Goal: Task Accomplishment & Management: Manage account settings

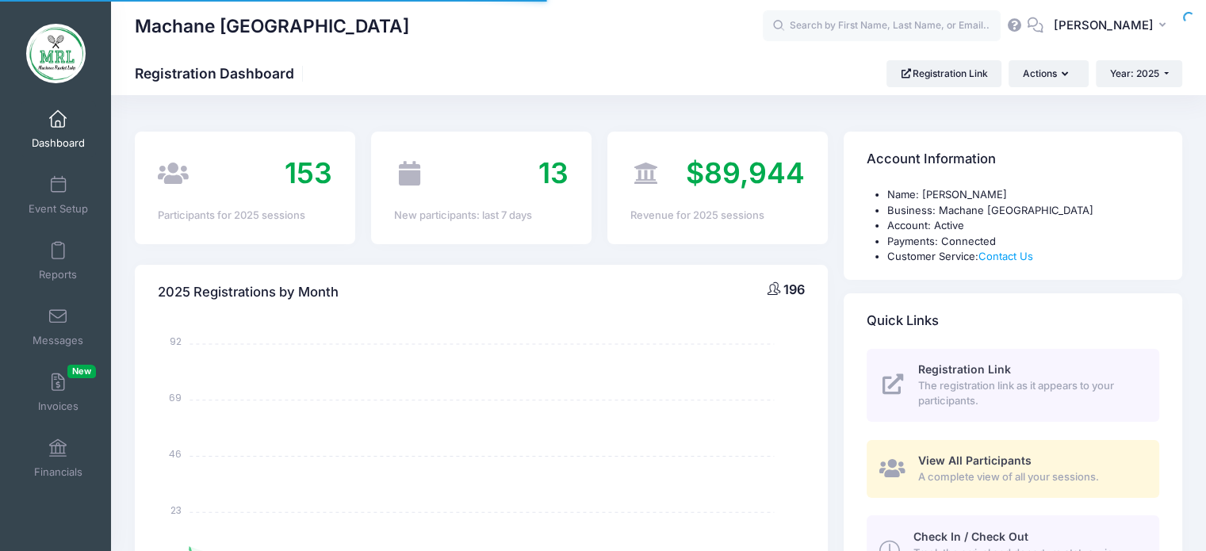
select select
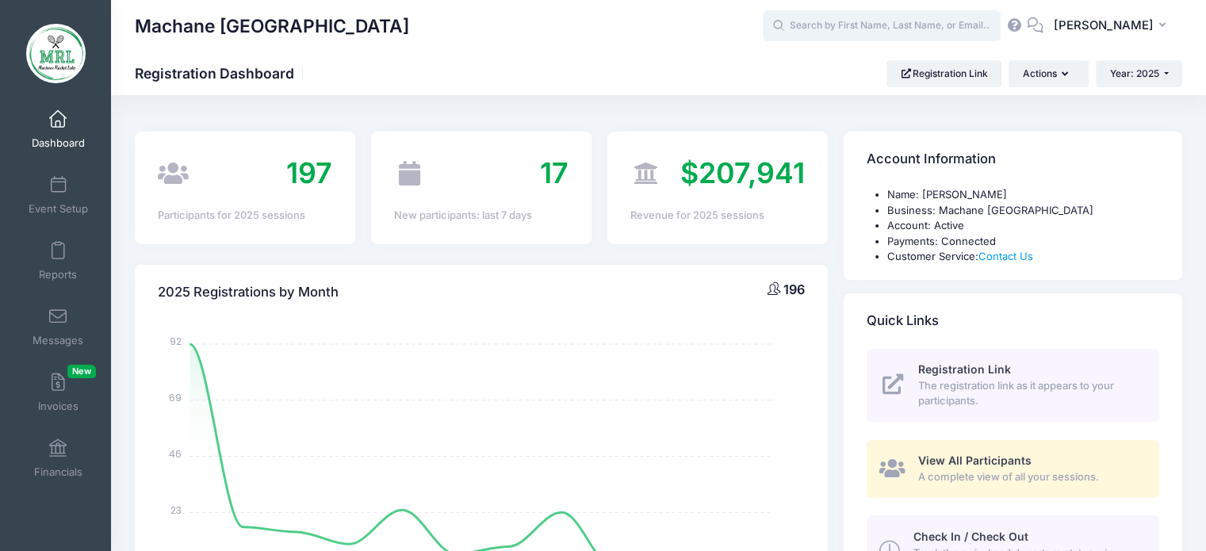
click at [832, 34] on input "text" at bounding box center [882, 26] width 238 height 32
click at [843, 36] on input "text" at bounding box center [882, 26] width 238 height 32
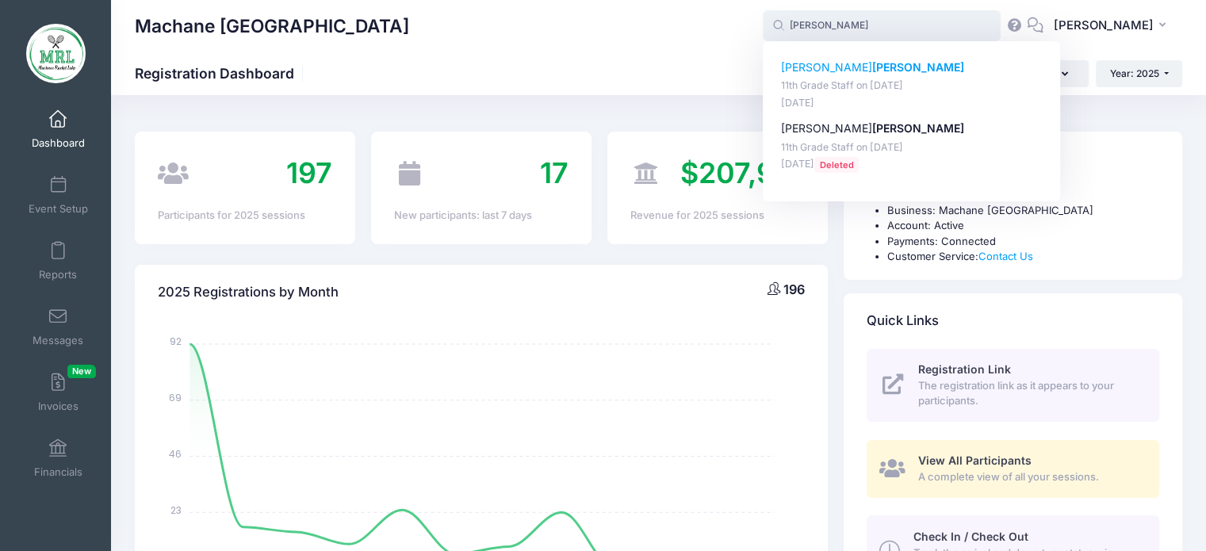
click at [872, 64] on strong "Gewirtz" at bounding box center [918, 66] width 92 height 13
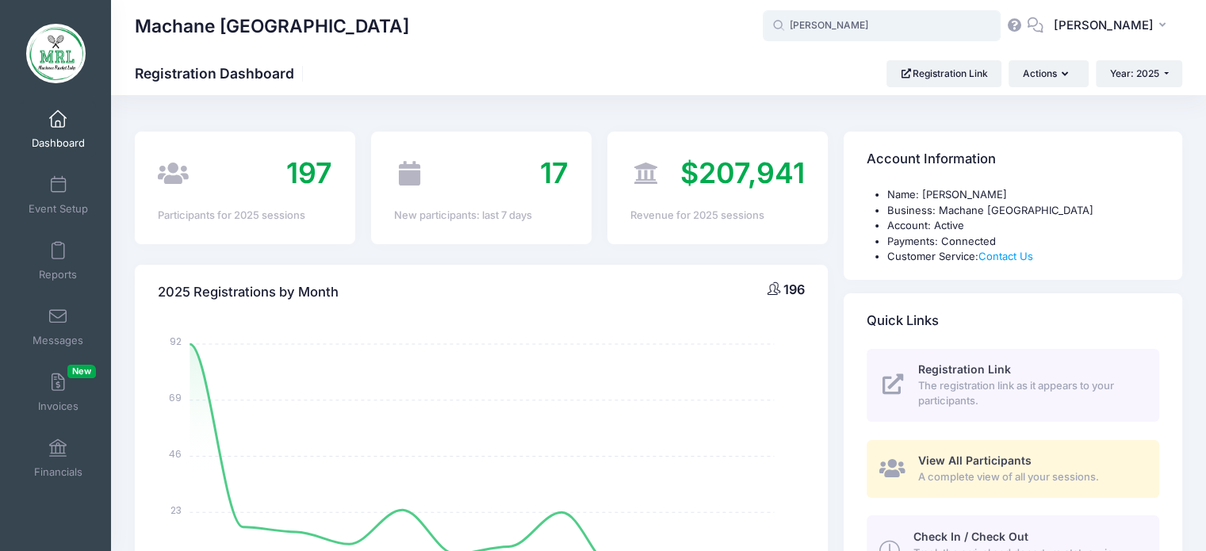
type input "Matti Gewirtz (11th Grade Staff, Aug-14, 2025)"
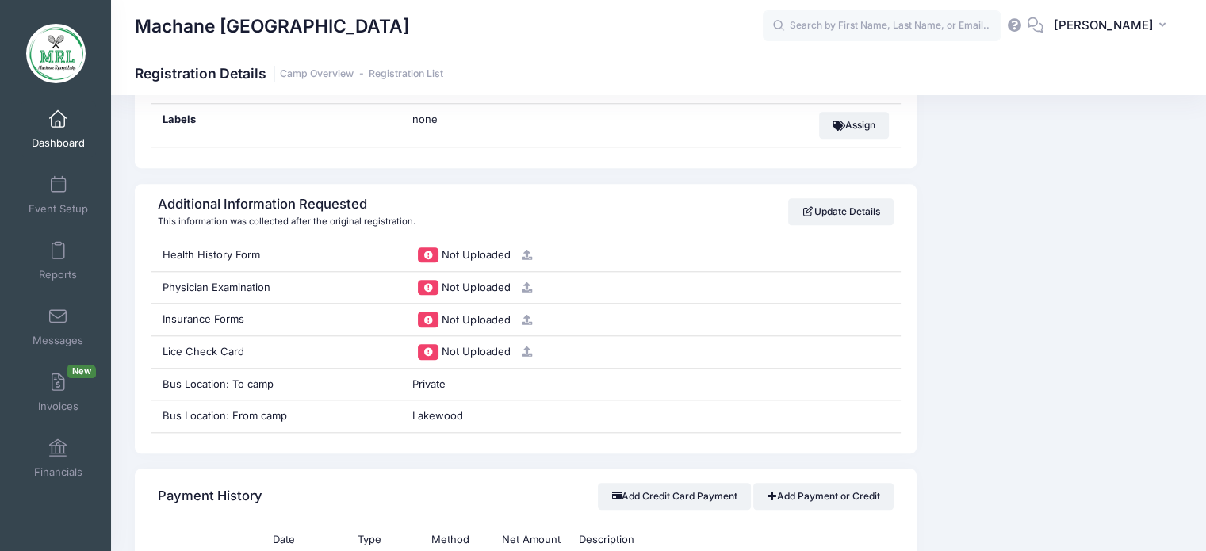
scroll to position [1554, 0]
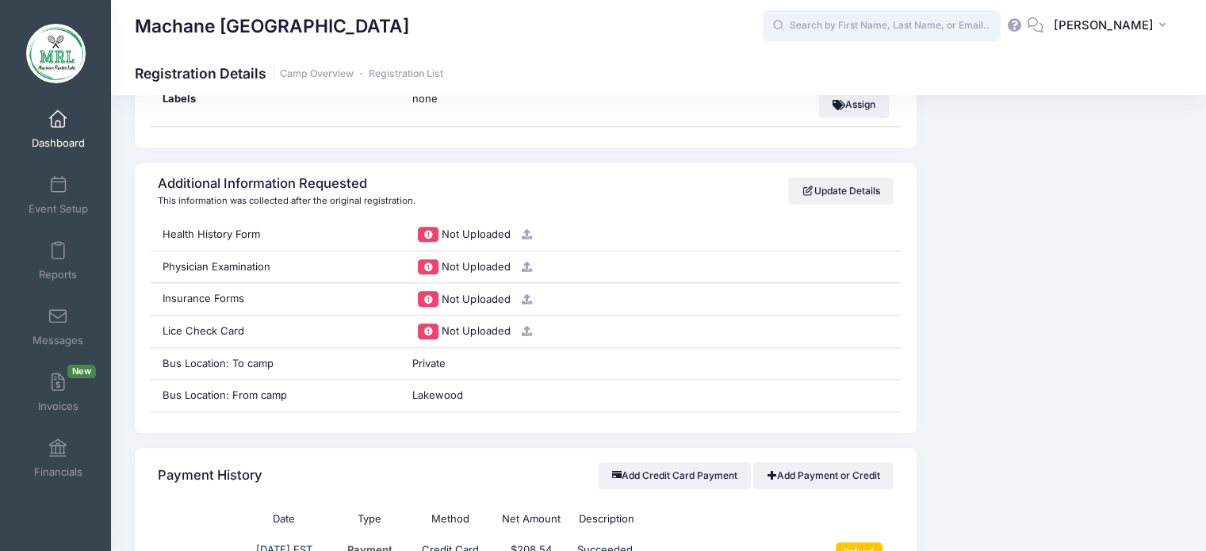
click at [843, 26] on input "text" at bounding box center [882, 26] width 238 height 32
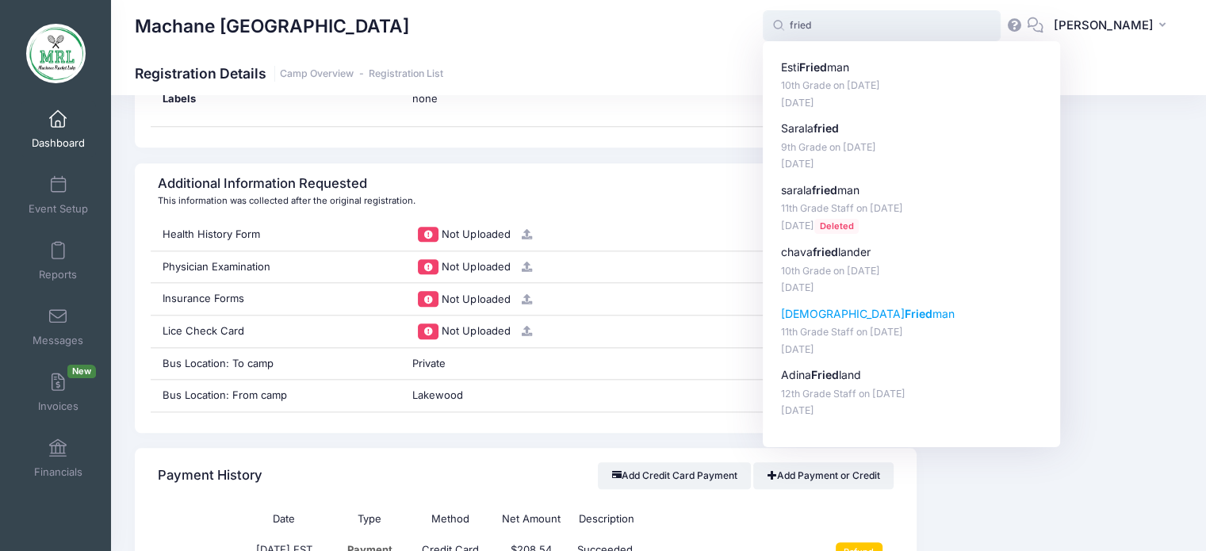
drag, startPoint x: 844, startPoint y: 316, endPoint x: 831, endPoint y: 352, distance: 37.9
click at [831, 352] on div "Esti Fried man 10th Grade on Aug-14, 2025 Feb-05, 2025 Sarala fried 9th Grade o…" at bounding box center [912, 238] width 262 height 359
click at [825, 63] on strong "Fried" at bounding box center [813, 66] width 28 height 13
type input "Esti Friedman (10th Grade, Aug-14, 2025)"
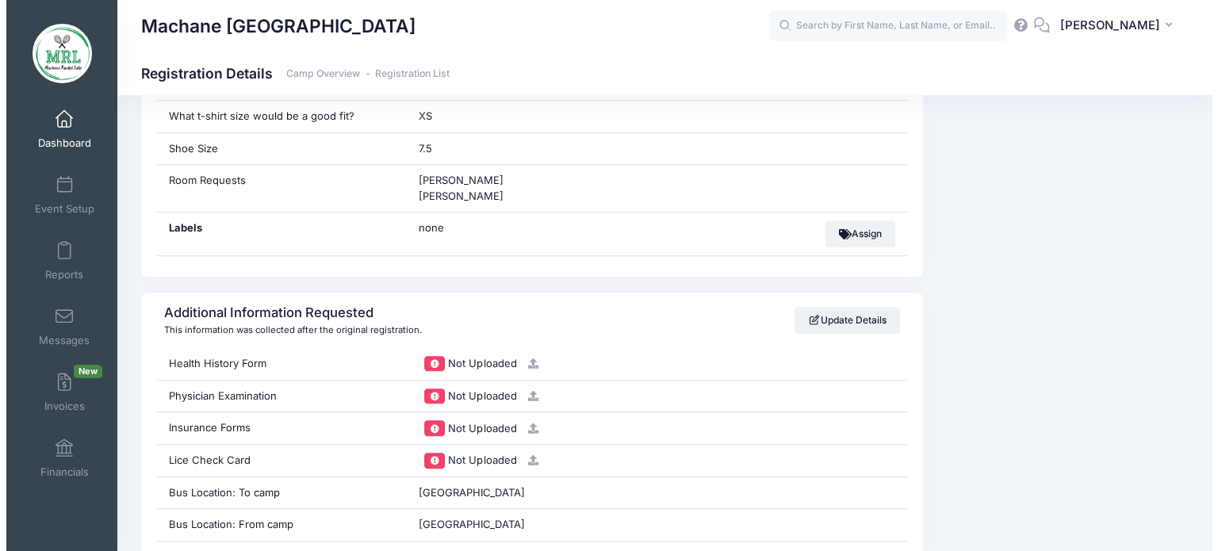
scroll to position [1441, 0]
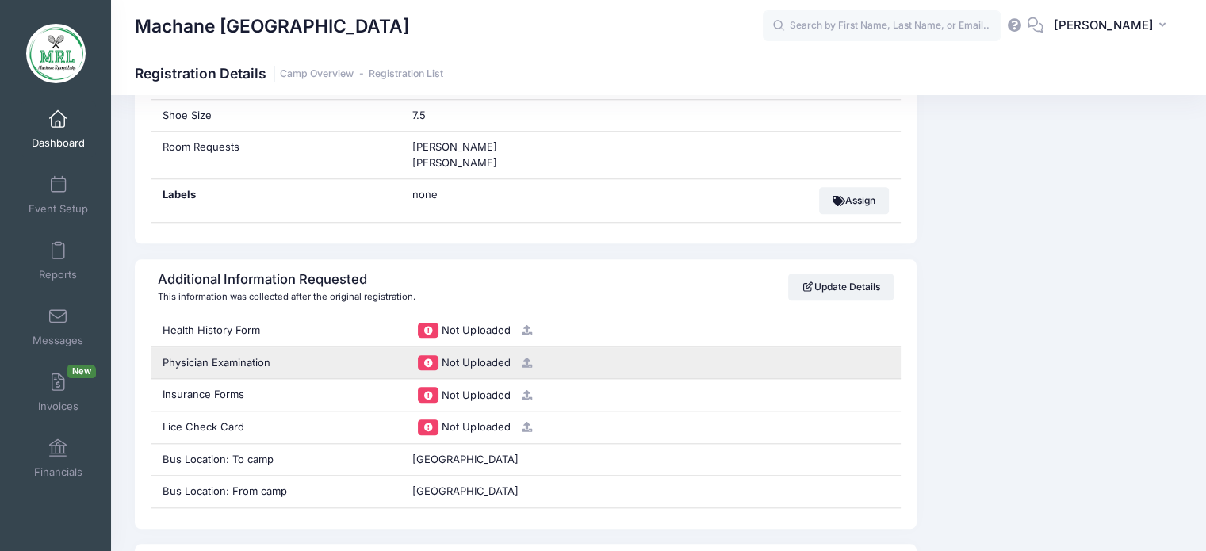
click at [520, 364] on link at bounding box center [525, 362] width 18 height 13
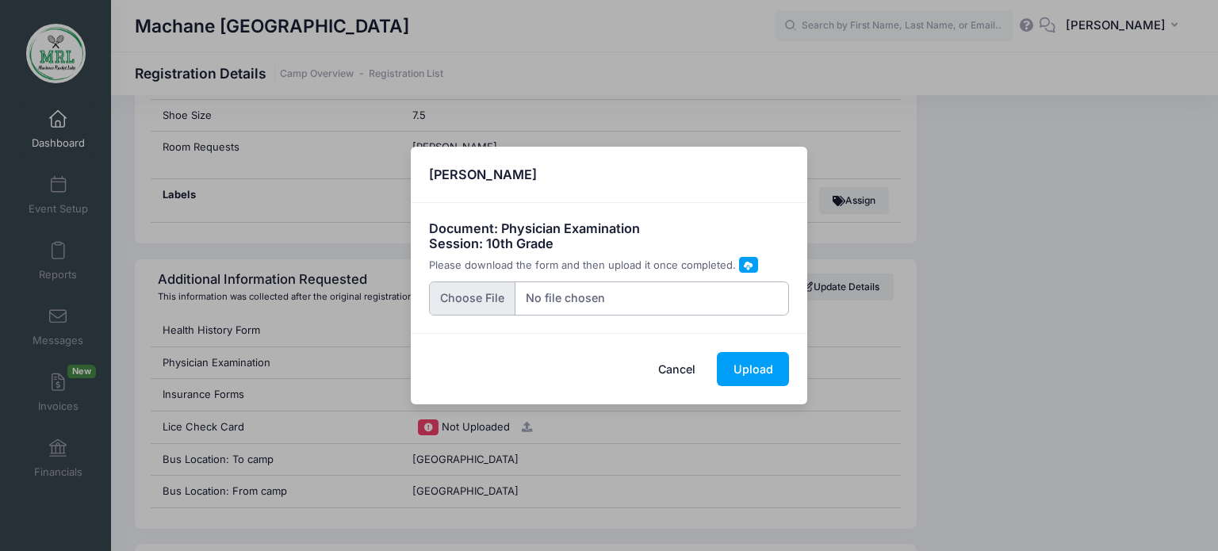
click at [464, 297] on input "file" at bounding box center [609, 299] width 361 height 34
type input "C:\fakepath\IMG_7190.png"
click at [747, 361] on button "Upload" at bounding box center [753, 369] width 72 height 34
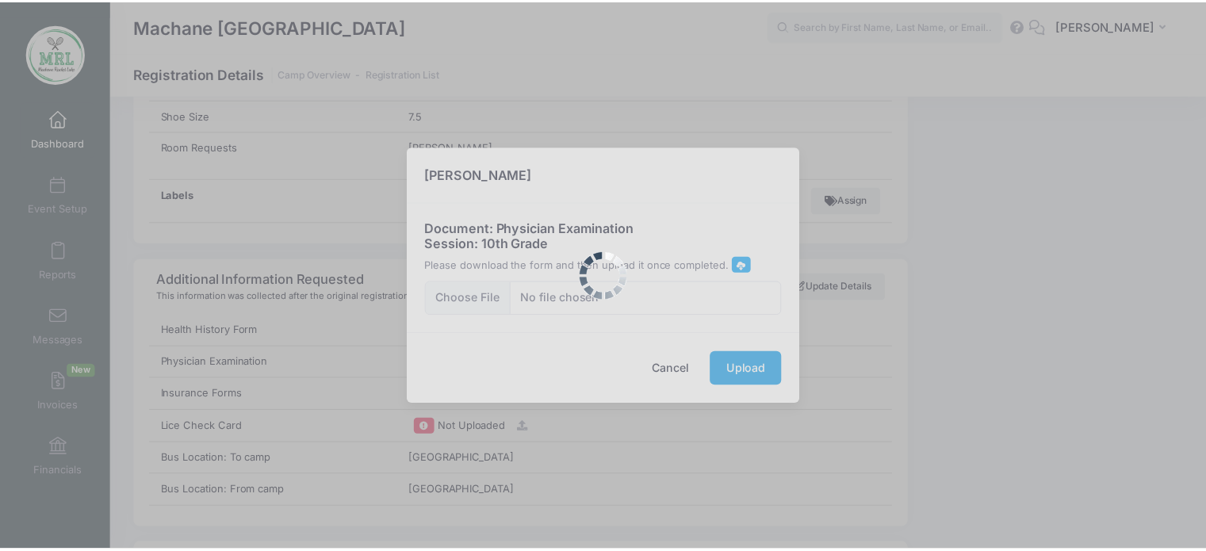
scroll to position [0, 0]
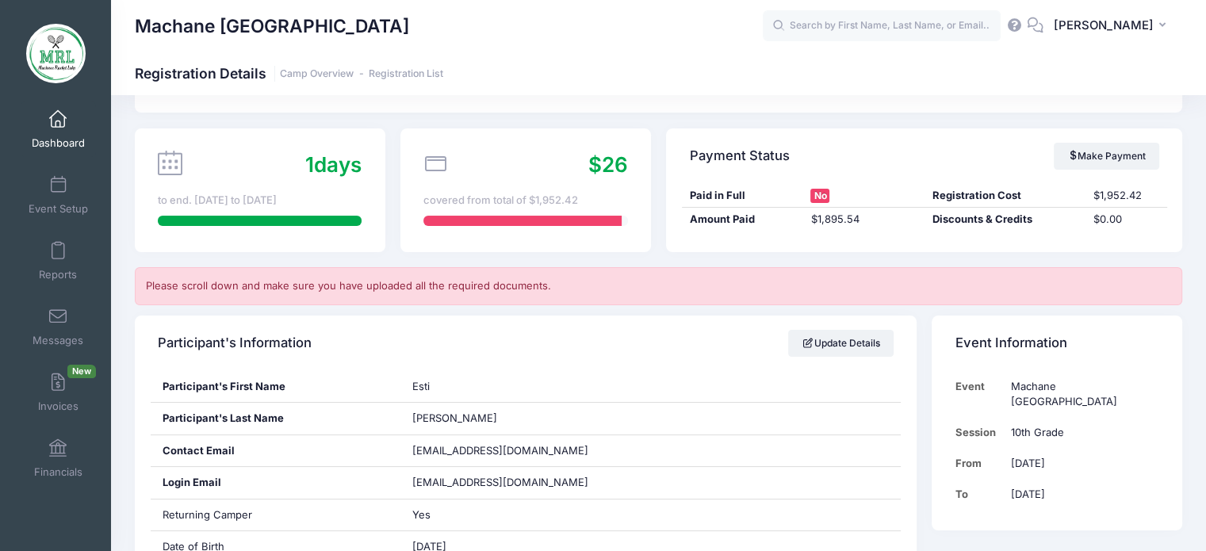
scroll to position [102, 0]
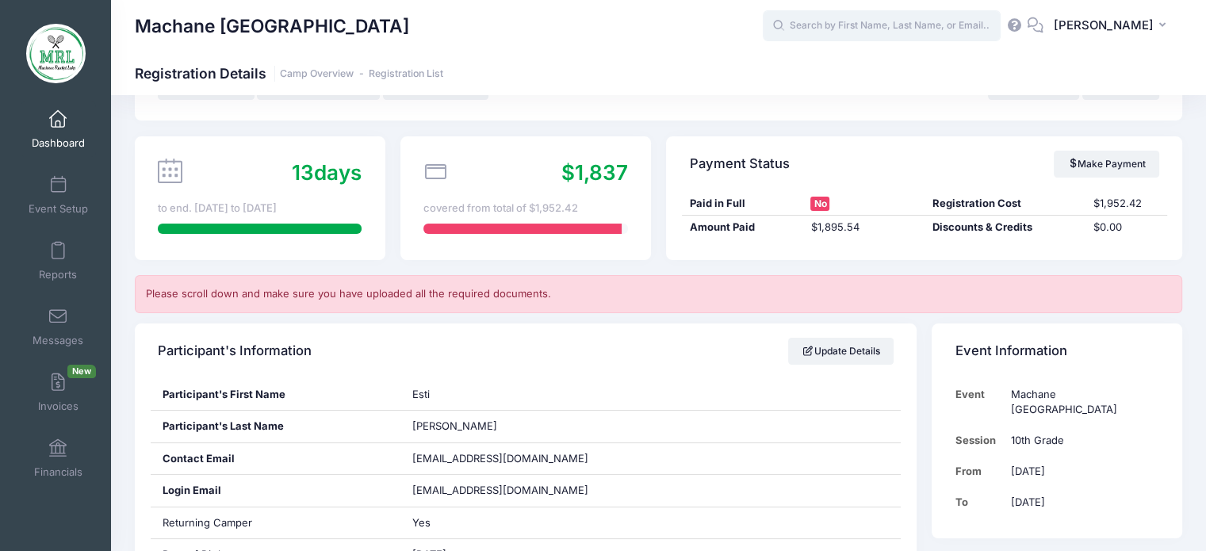
click at [907, 28] on input "text" at bounding box center [882, 26] width 238 height 32
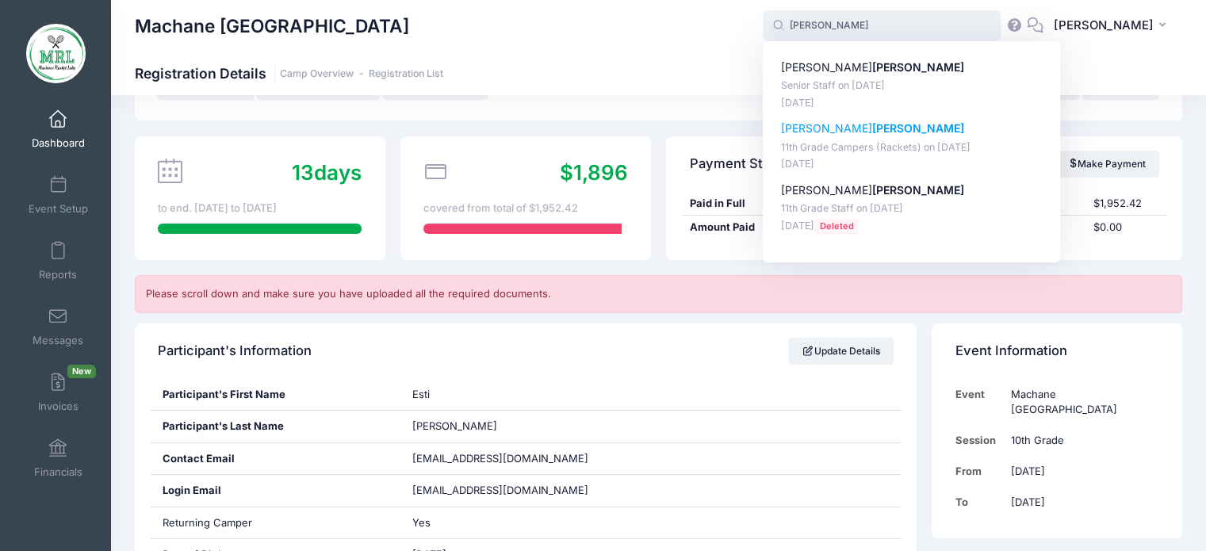
click at [811, 129] on p "Gitty Rieder" at bounding box center [912, 129] width 262 height 17
type input "Gitty Rieder (11th Grade Campers (Rackets), Aug-14, 2025)"
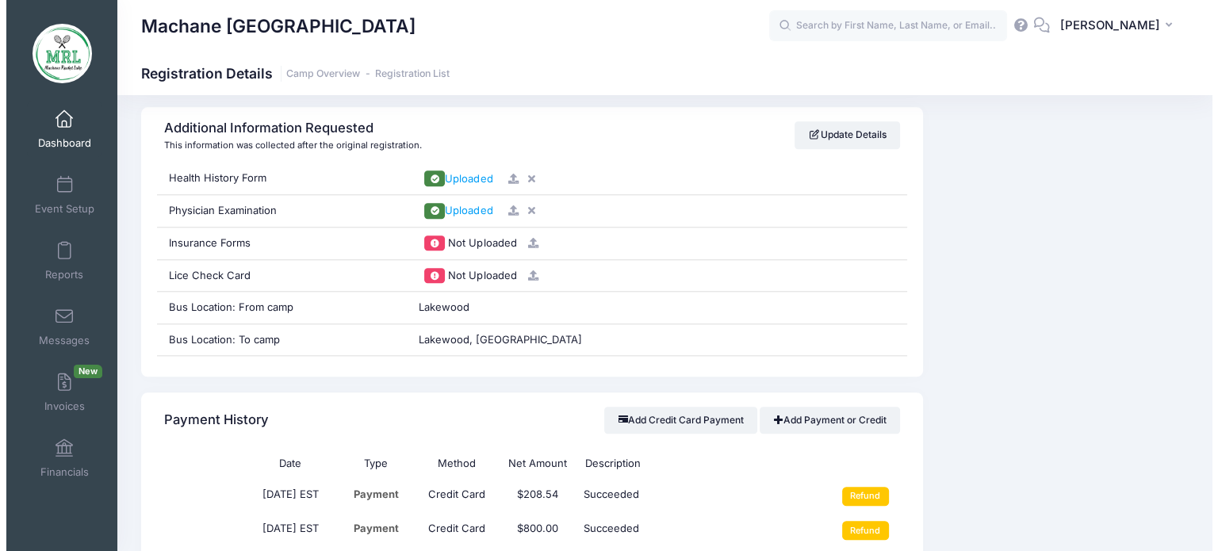
scroll to position [1586, 0]
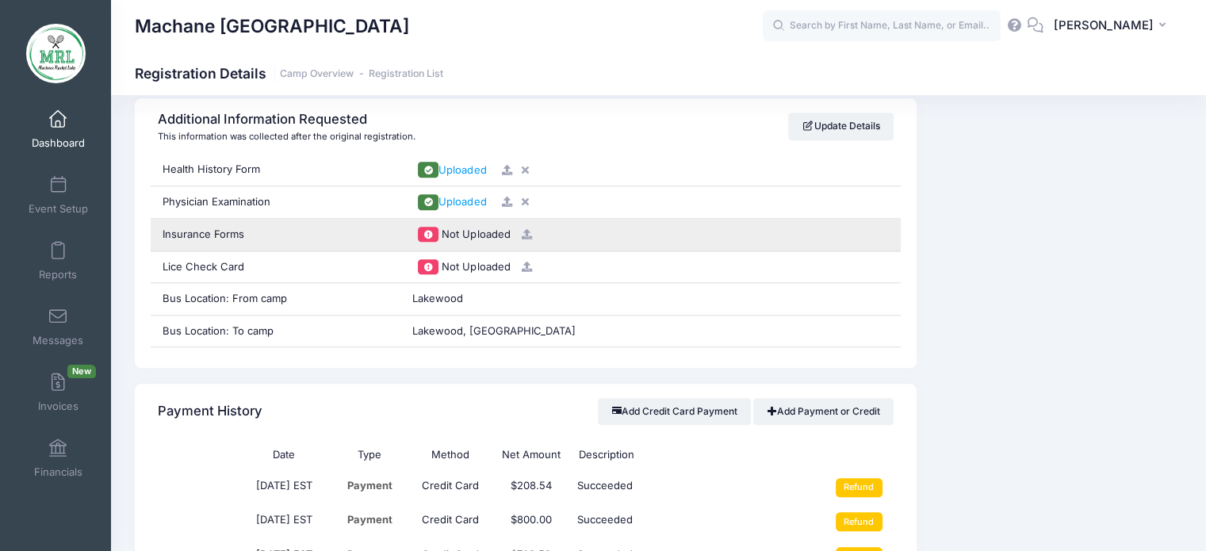
click at [525, 234] on icon at bounding box center [526, 234] width 13 height 10
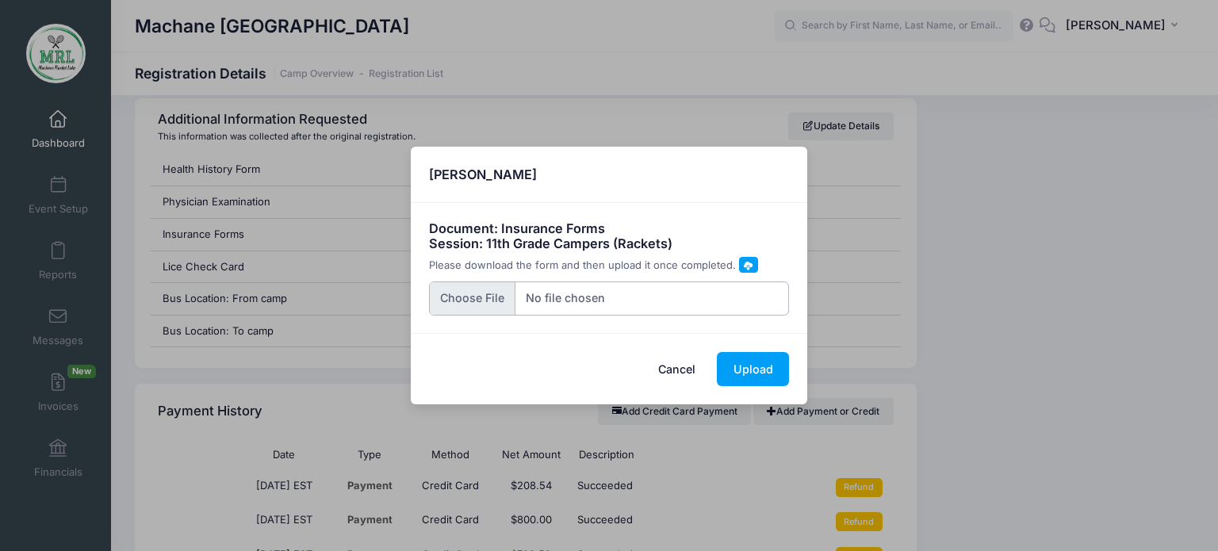
click at [474, 301] on input "file" at bounding box center [609, 299] width 361 height 34
type input "C:\fakepath\Scan_20250813.pdf"
click at [756, 372] on button "Upload" at bounding box center [753, 369] width 72 height 34
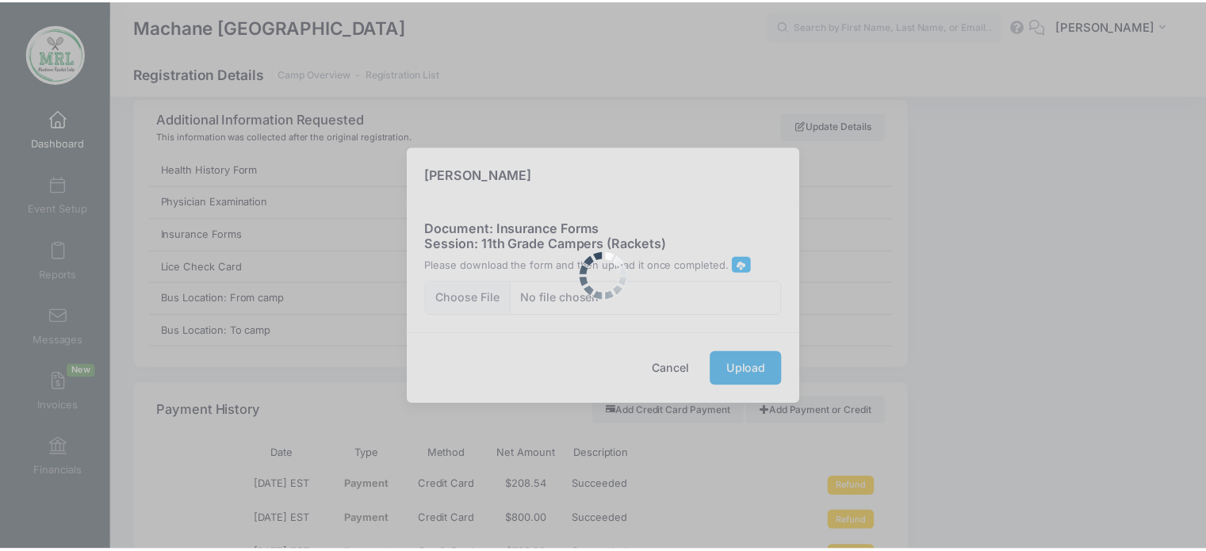
scroll to position [0, 0]
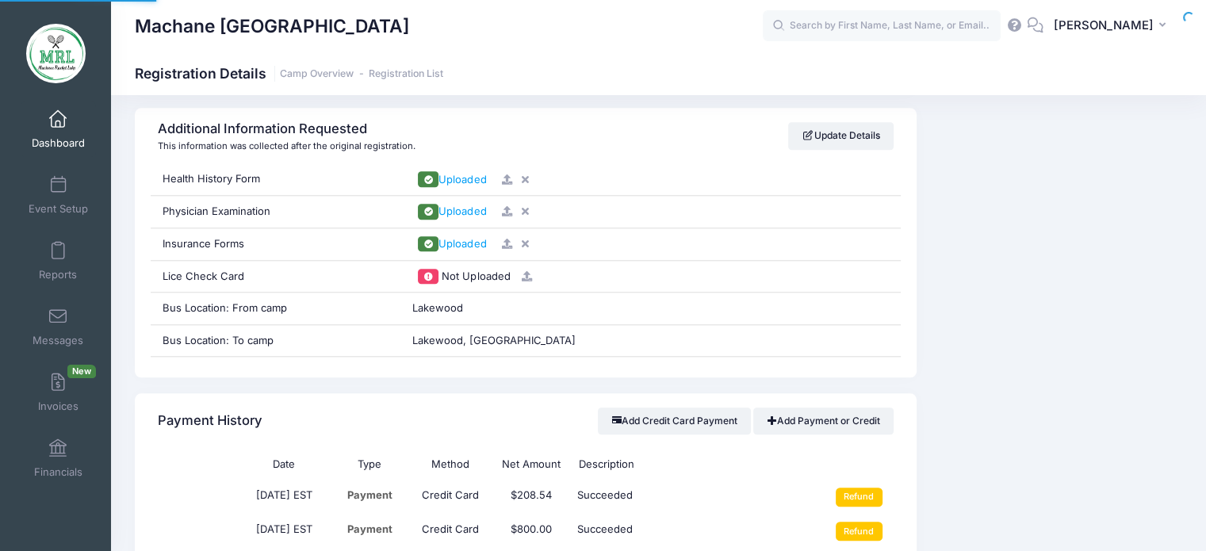
scroll to position [1577, 0]
click at [818, 28] on input "text" at bounding box center [882, 26] width 238 height 32
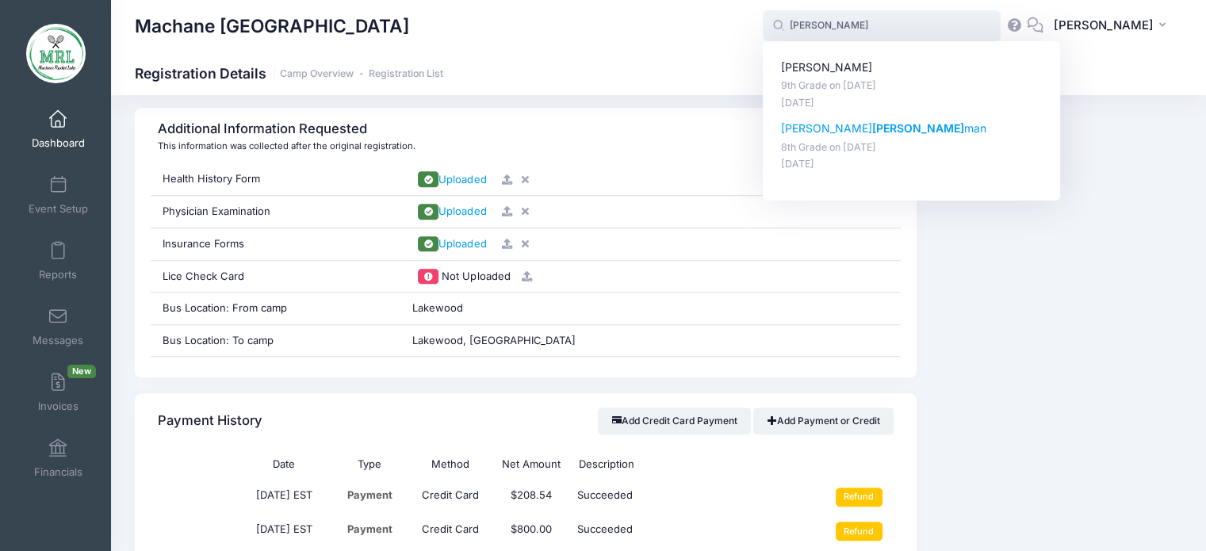
click at [818, 136] on p "[PERSON_NAME] man" at bounding box center [912, 129] width 262 height 17
type input "[PERSON_NAME] (8th Grade, [DATE])"
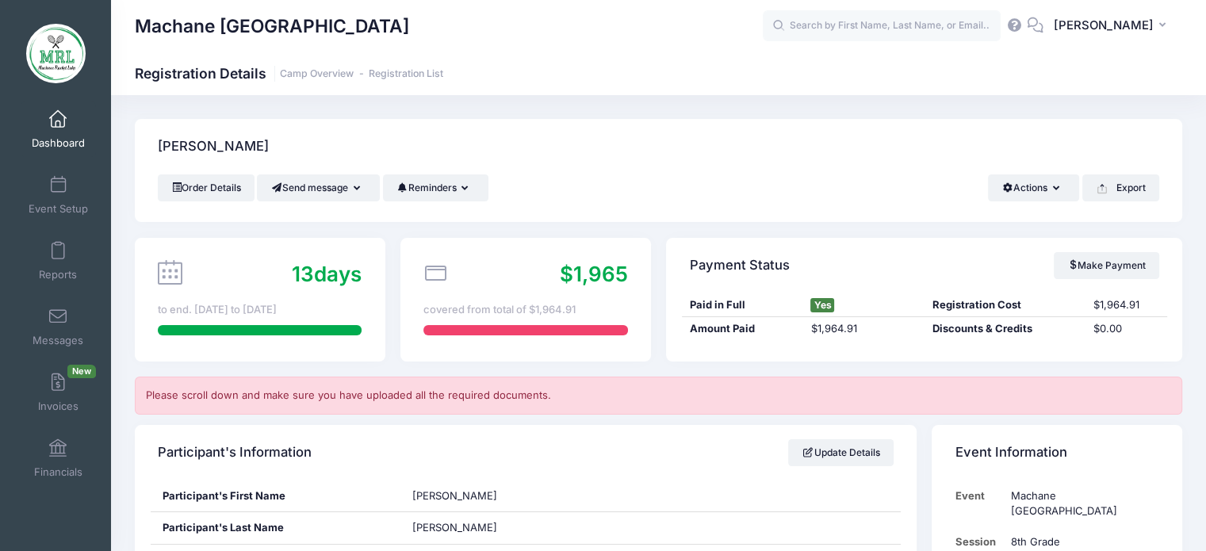
click at [58, 117] on span at bounding box center [58, 119] width 0 height 17
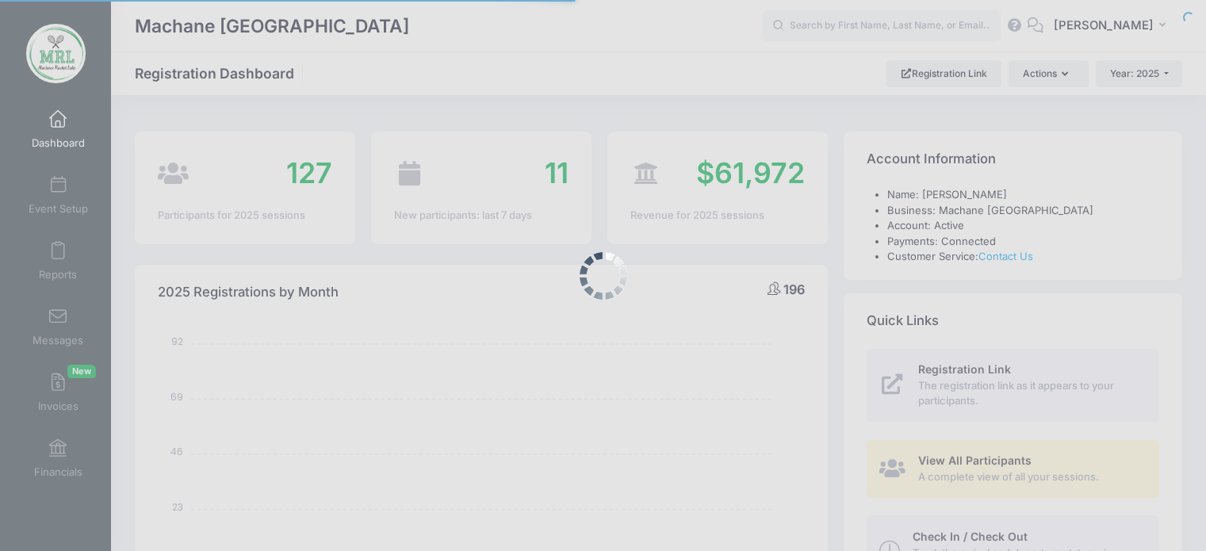
select select
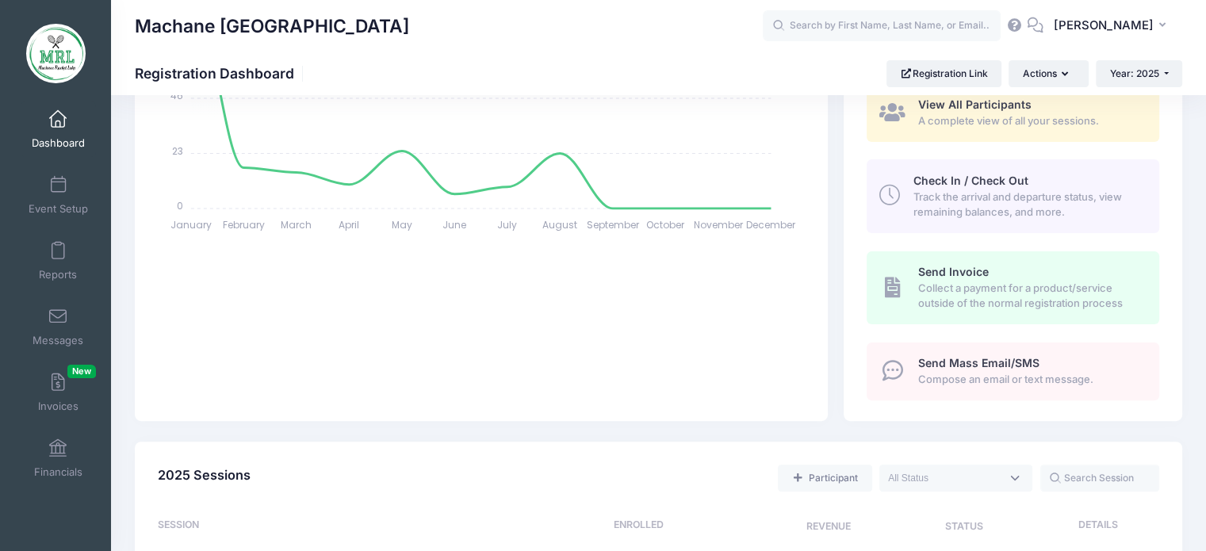
scroll to position [358, 0]
click at [845, 26] on input "text" at bounding box center [882, 26] width 238 height 32
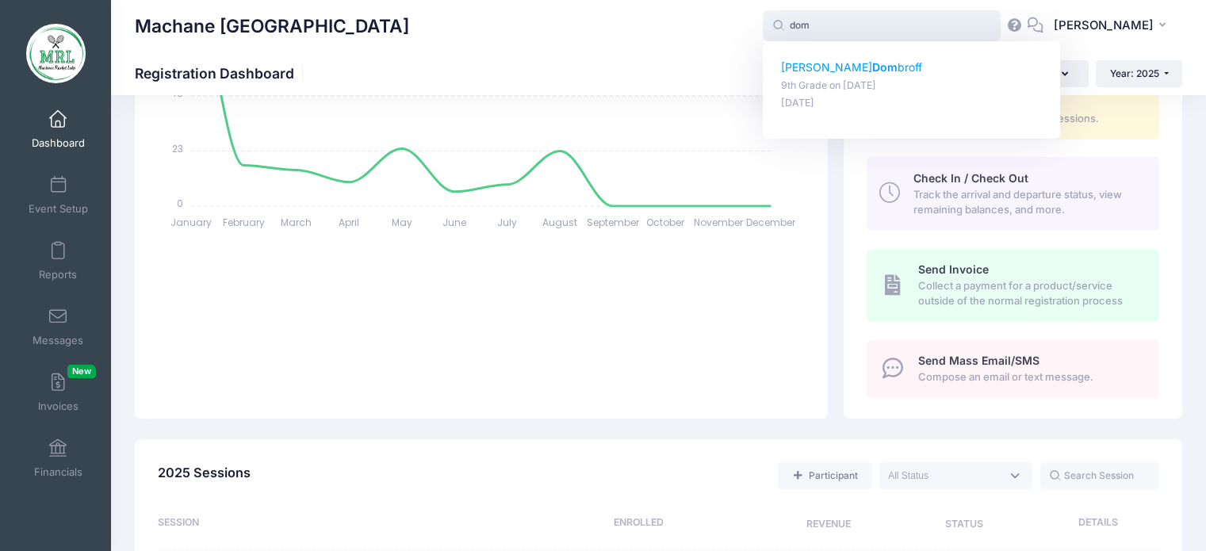
click at [872, 65] on strong "Dom" at bounding box center [884, 66] width 25 height 13
type input "Faigy Dombroff (9th Grade, Aug-14, 2025)"
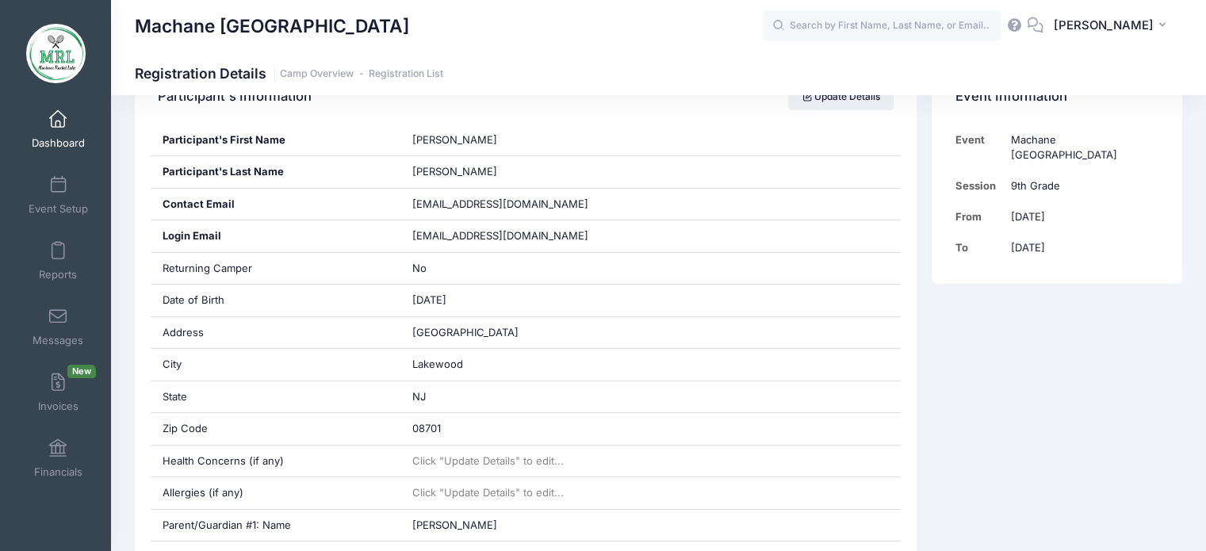
scroll to position [838, 0]
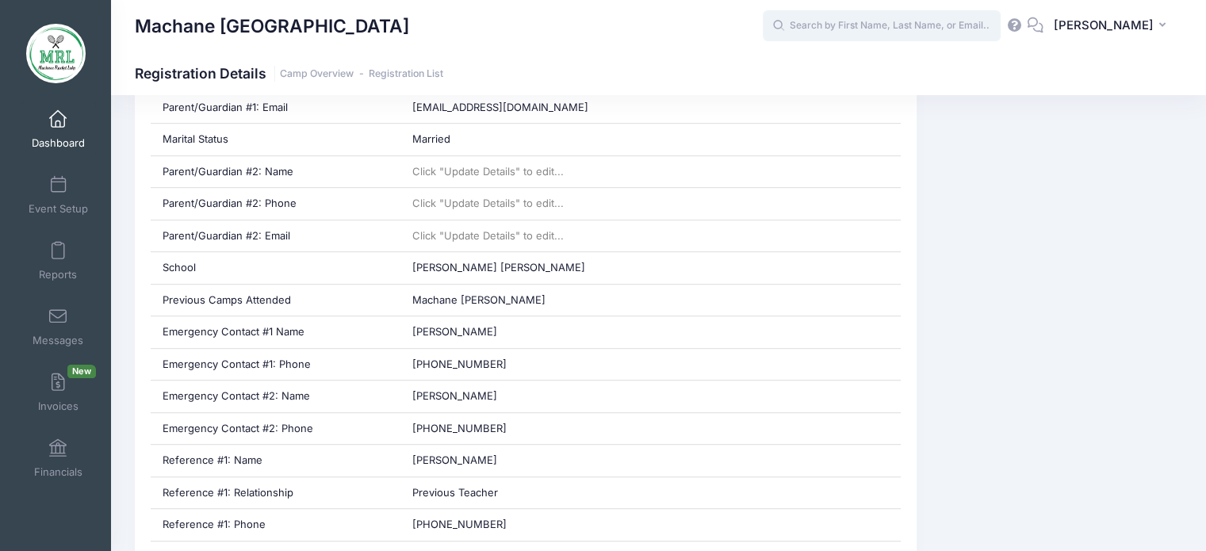
drag, startPoint x: 1217, startPoint y: 80, endPoint x: 891, endPoint y: 24, distance: 330.8
click at [891, 24] on input "text" at bounding box center [882, 26] width 238 height 32
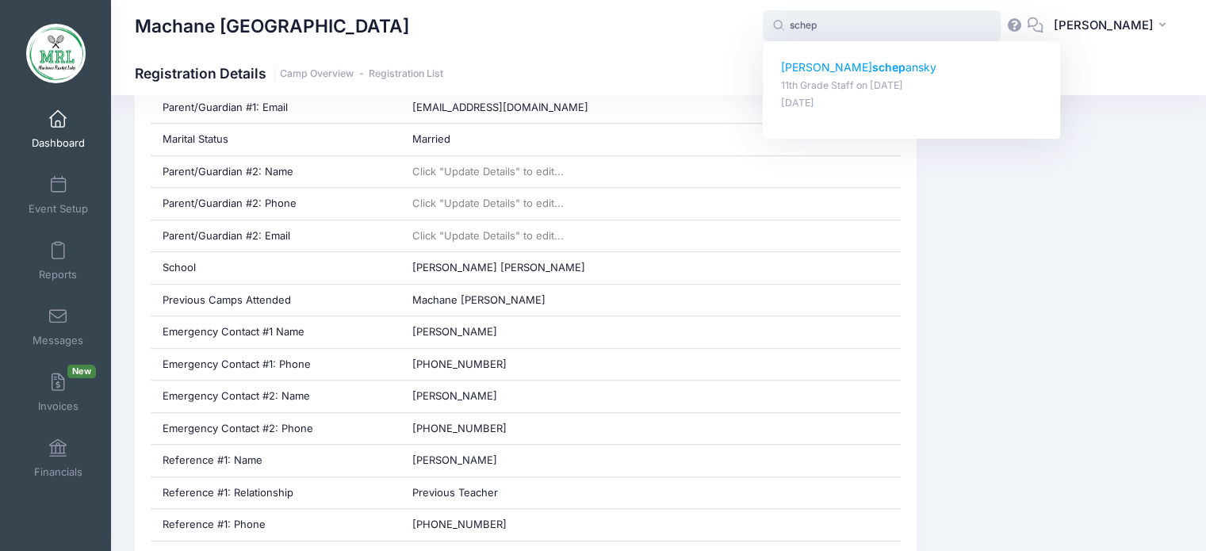
click at [863, 67] on p "[PERSON_NAME] ansky" at bounding box center [912, 67] width 262 height 17
type input "[PERSON_NAME] (11th Grade Staff, [DATE])"
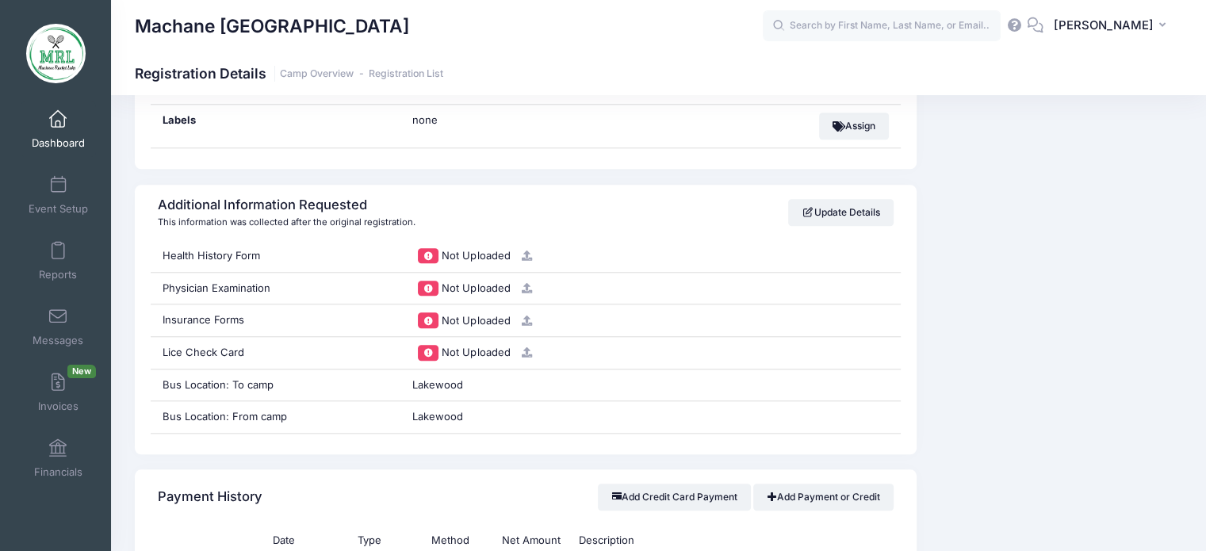
scroll to position [1548, 0]
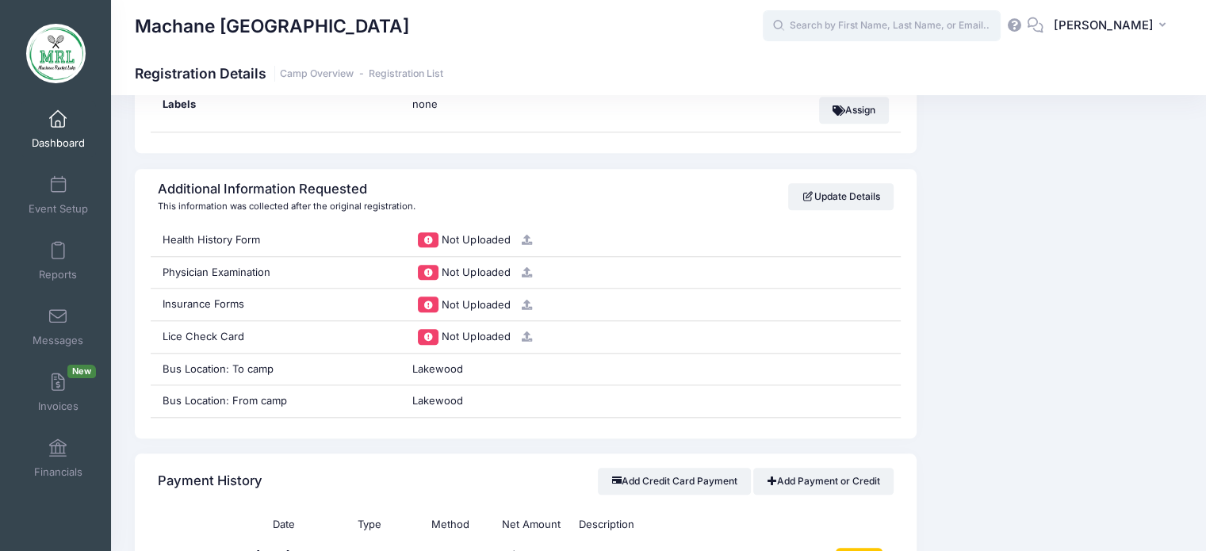
click at [904, 29] on input "text" at bounding box center [882, 26] width 238 height 32
type input "l"
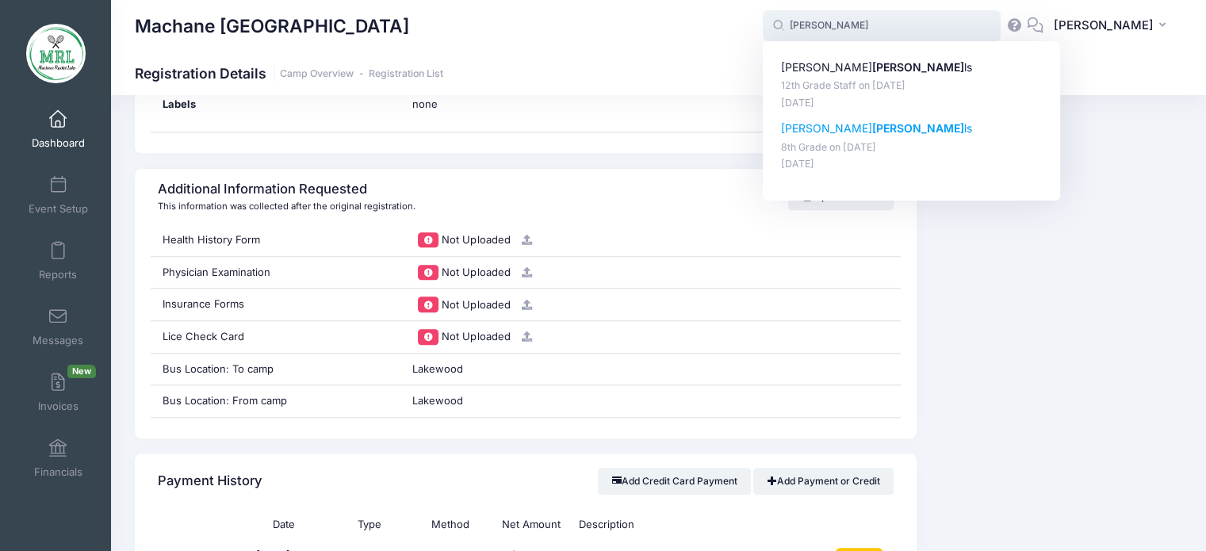
click at [806, 132] on p "[PERSON_NAME] ls" at bounding box center [912, 129] width 262 height 17
type input "[PERSON_NAME] (8th Grade, [DATE])"
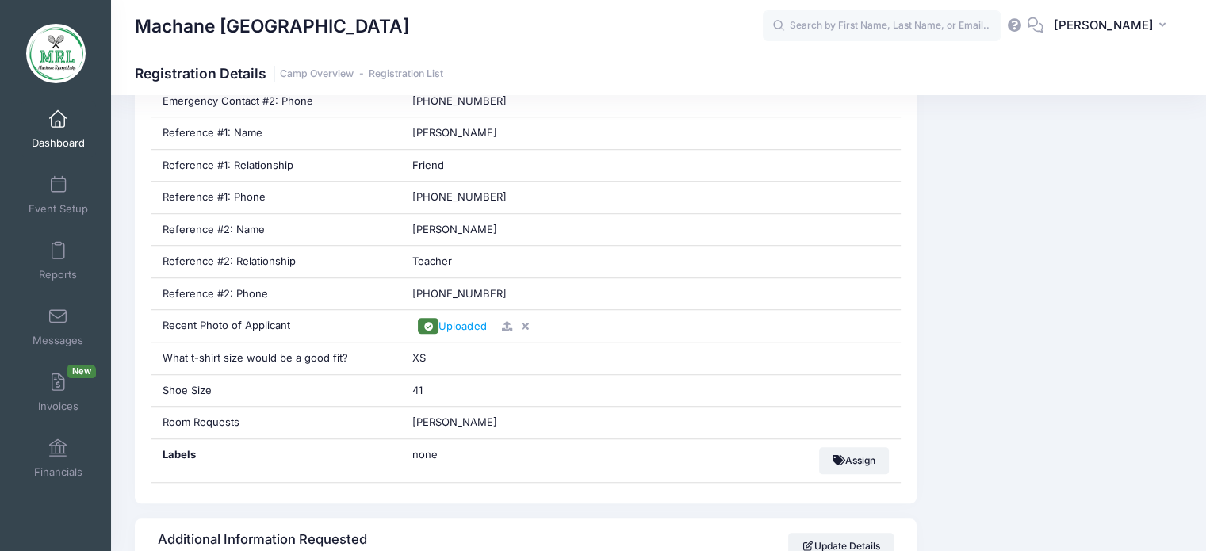
scroll to position [1165, 0]
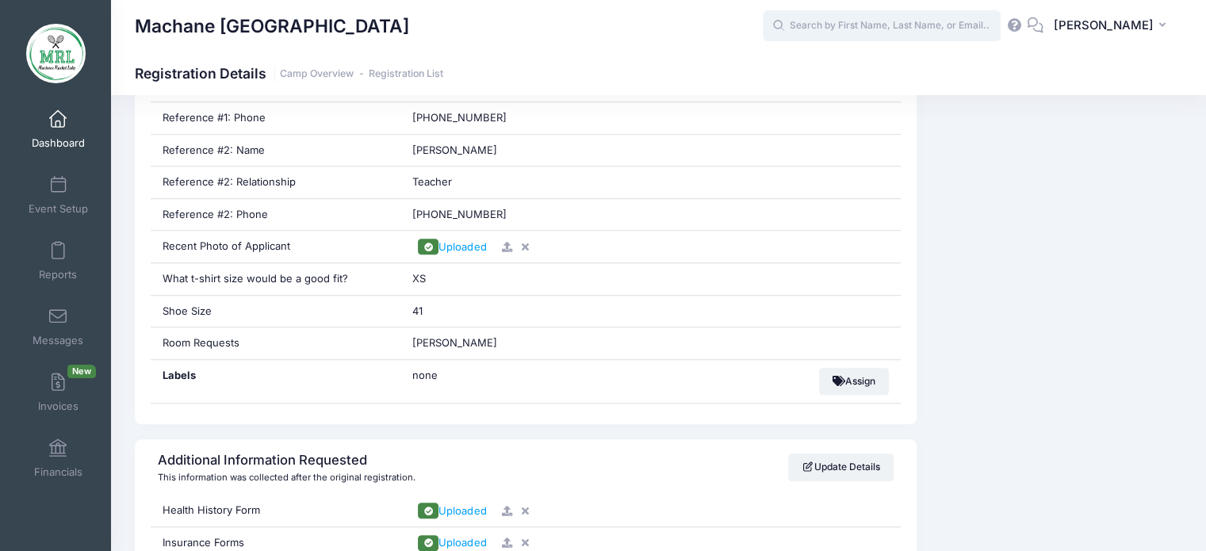
click at [831, 32] on input "text" at bounding box center [882, 26] width 238 height 32
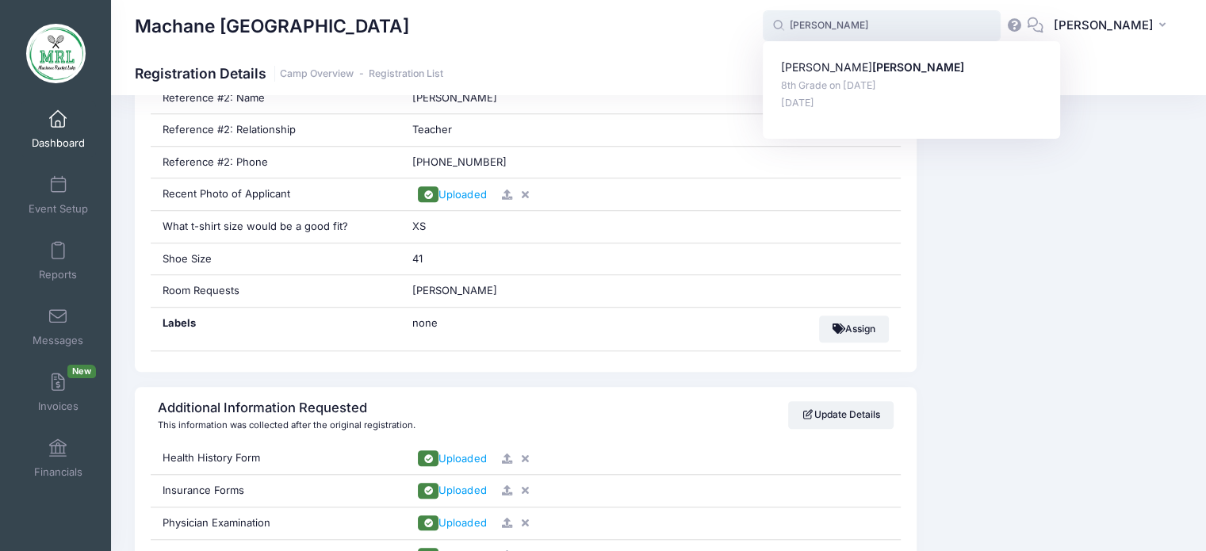
scroll to position [1244, 0]
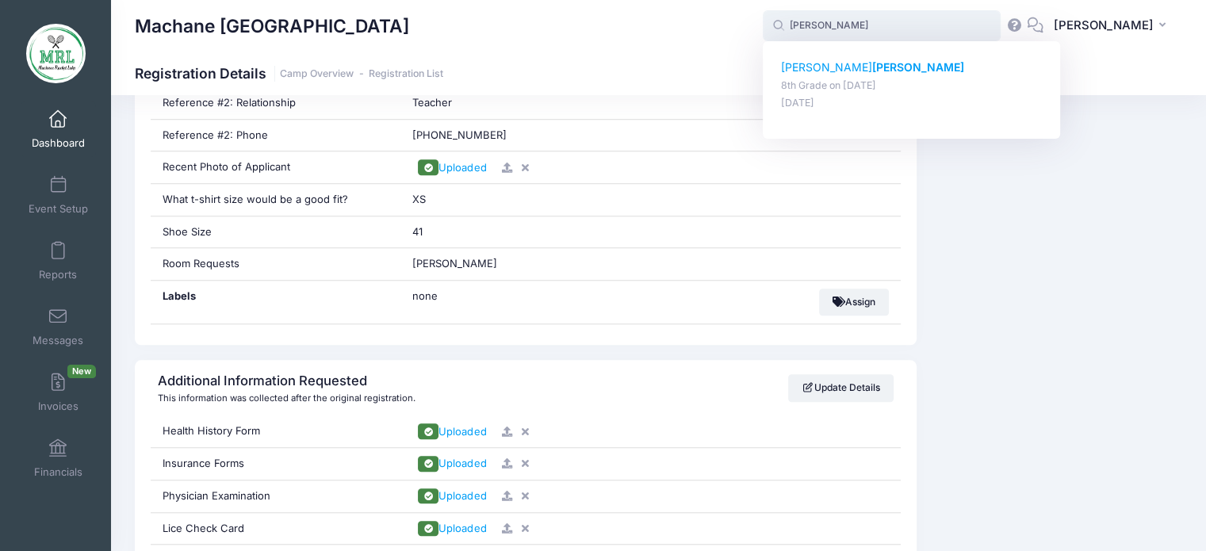
click at [872, 69] on strong "Metzger" at bounding box center [918, 66] width 92 height 13
type input "Yehudis Metzger (8th Grade, Aug-14, 2025)"
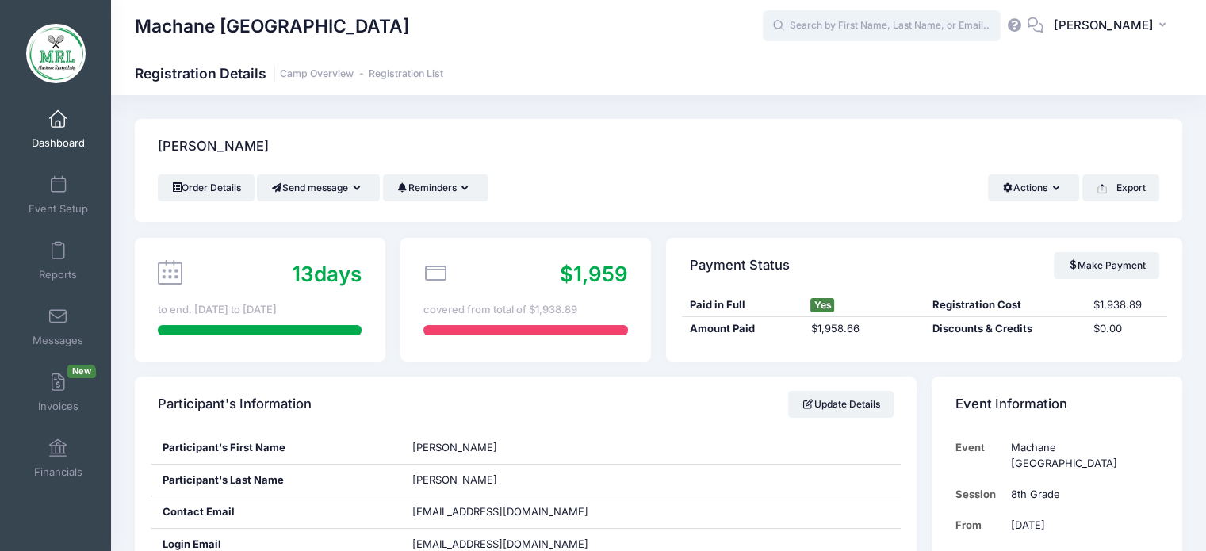
click at [824, 30] on input "text" at bounding box center [882, 26] width 238 height 32
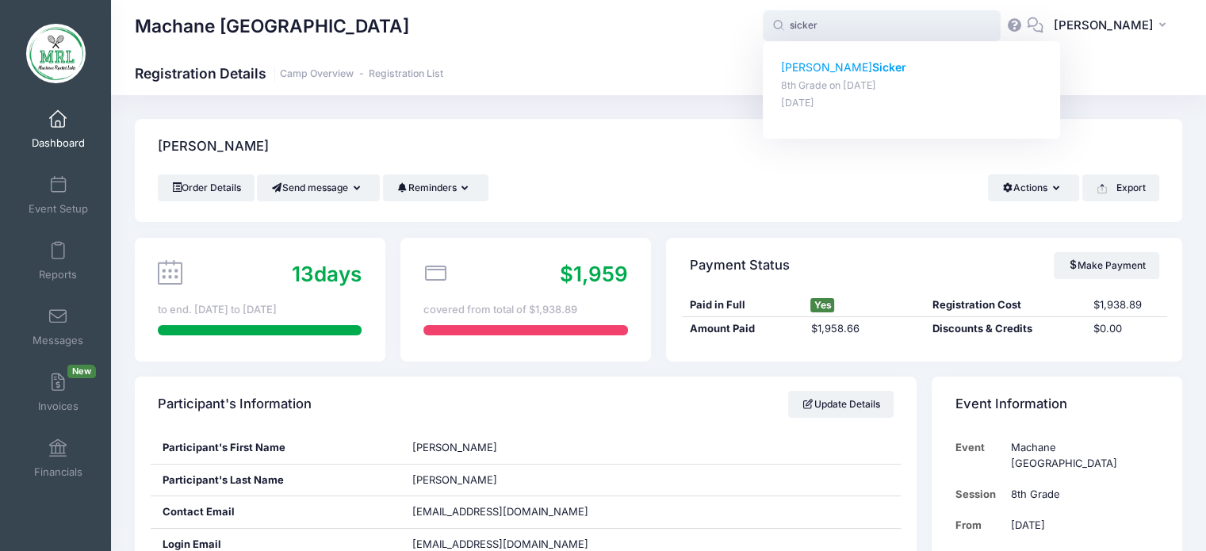
click at [872, 63] on strong "Sicker" at bounding box center [889, 66] width 34 height 13
type input "Shoshana Sicker (8th Grade, Aug-14, 2025)"
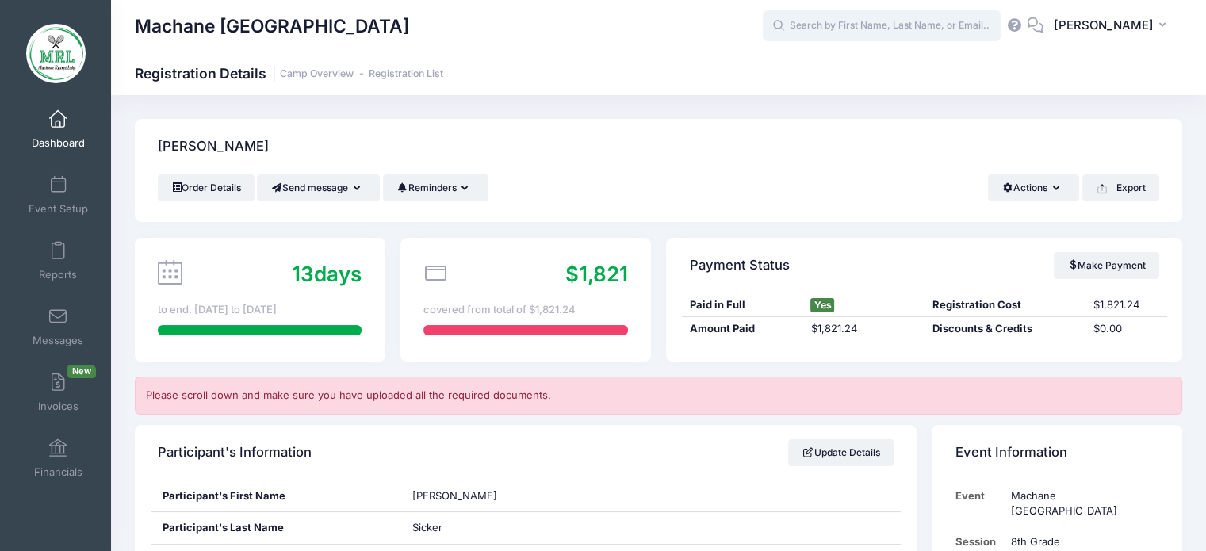
click at [872, 23] on input "text" at bounding box center [882, 26] width 238 height 32
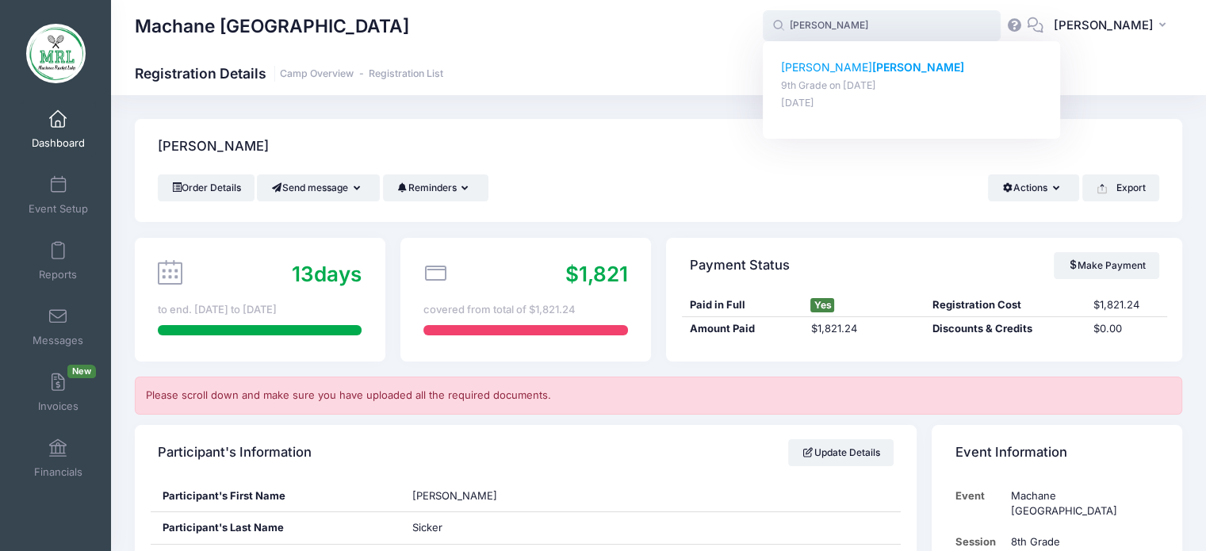
click at [872, 69] on strong "[PERSON_NAME]" at bounding box center [918, 66] width 92 height 13
type input "[PERSON_NAME] (9th Grade, [DATE])"
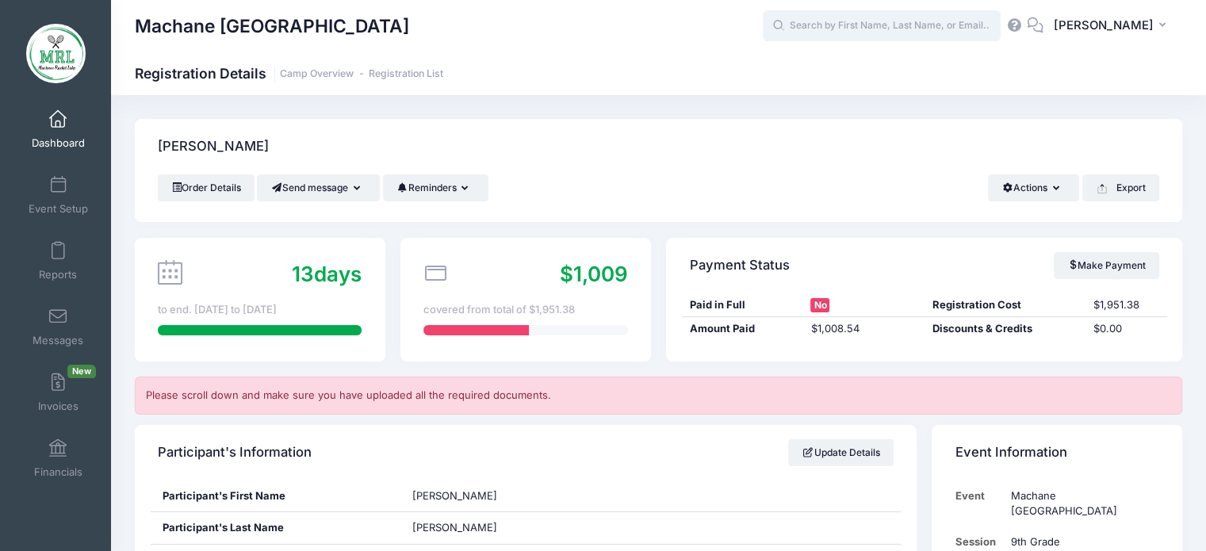
click at [833, 22] on input "text" at bounding box center [882, 26] width 238 height 32
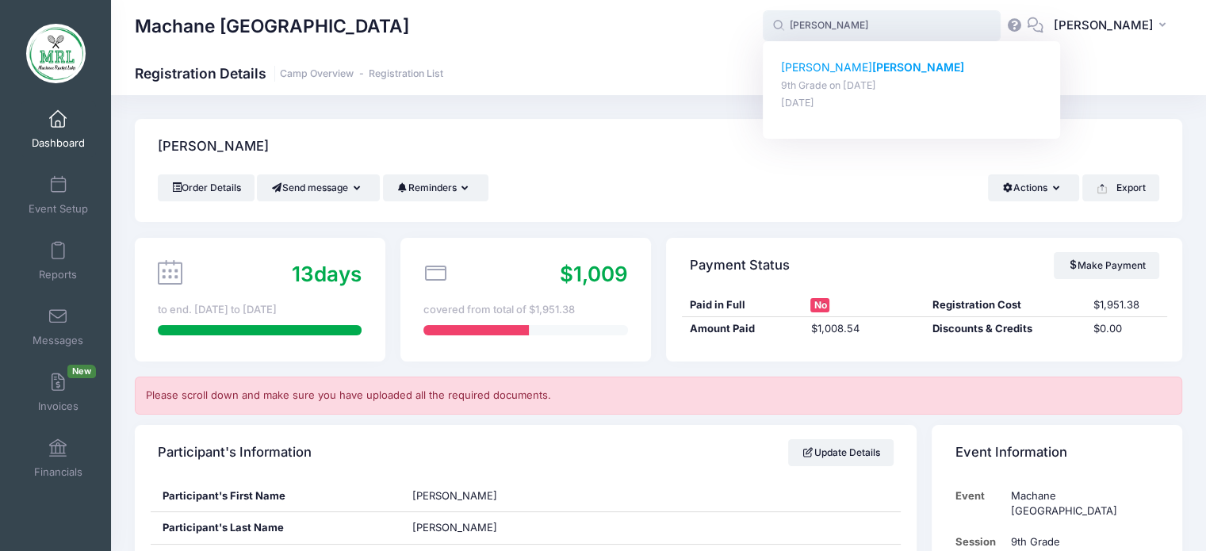
click at [872, 68] on strong "taub" at bounding box center [918, 66] width 92 height 13
type input "yehudis taub (9th Grade, Aug-14, 2025)"
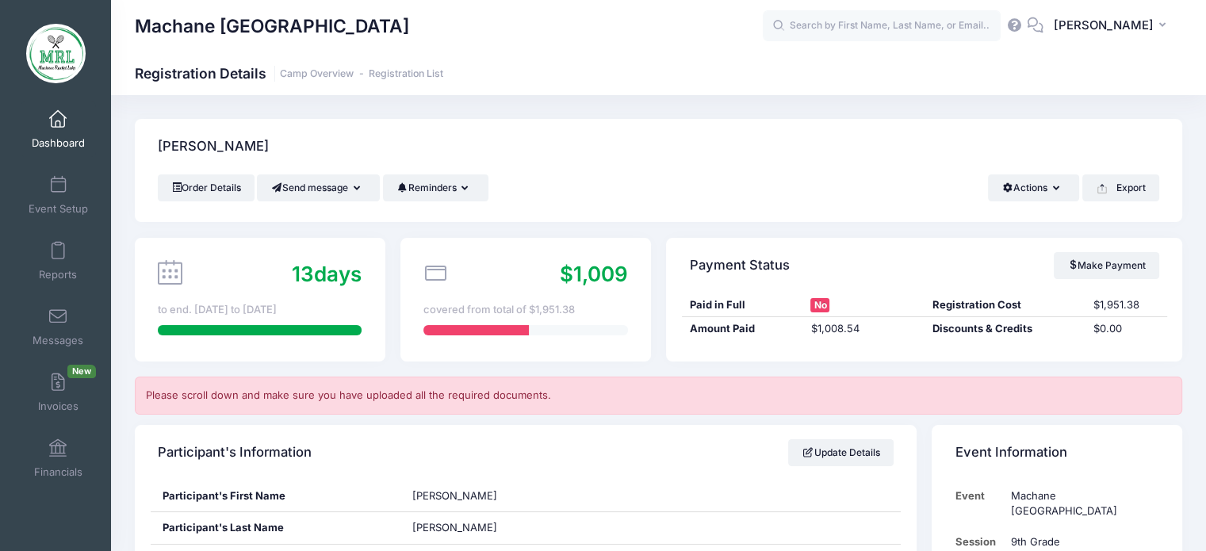
drag, startPoint x: 1211, startPoint y: 46, endPoint x: 912, endPoint y: 158, distance: 319.2
click at [912, 158] on div "Taub, Yehudis" at bounding box center [659, 147] width 1048 height 56
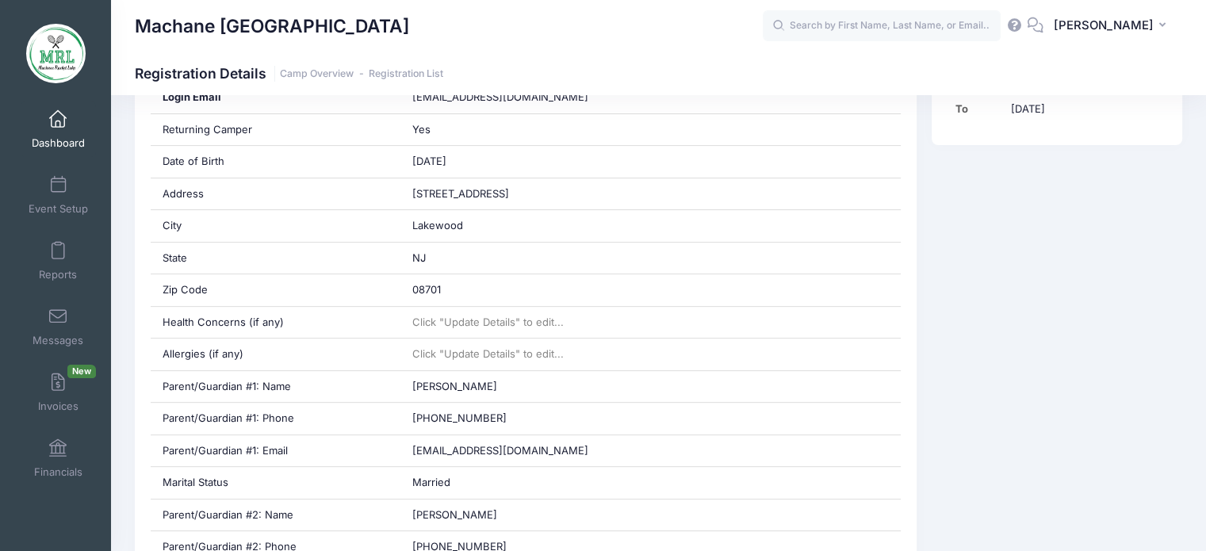
scroll to position [499, 0]
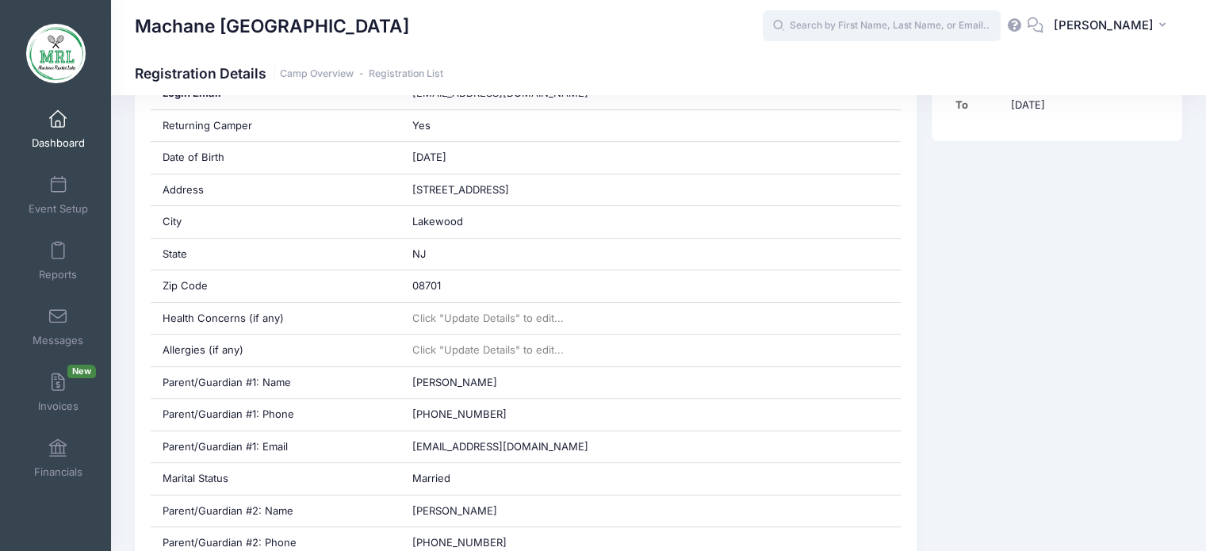
click at [876, 35] on input "text" at bounding box center [882, 26] width 238 height 32
click at [835, 67] on p "Shoshana Sick er" at bounding box center [912, 67] width 262 height 17
type input "Shoshana Sicker (8th Grade, Aug-14, 2025)"
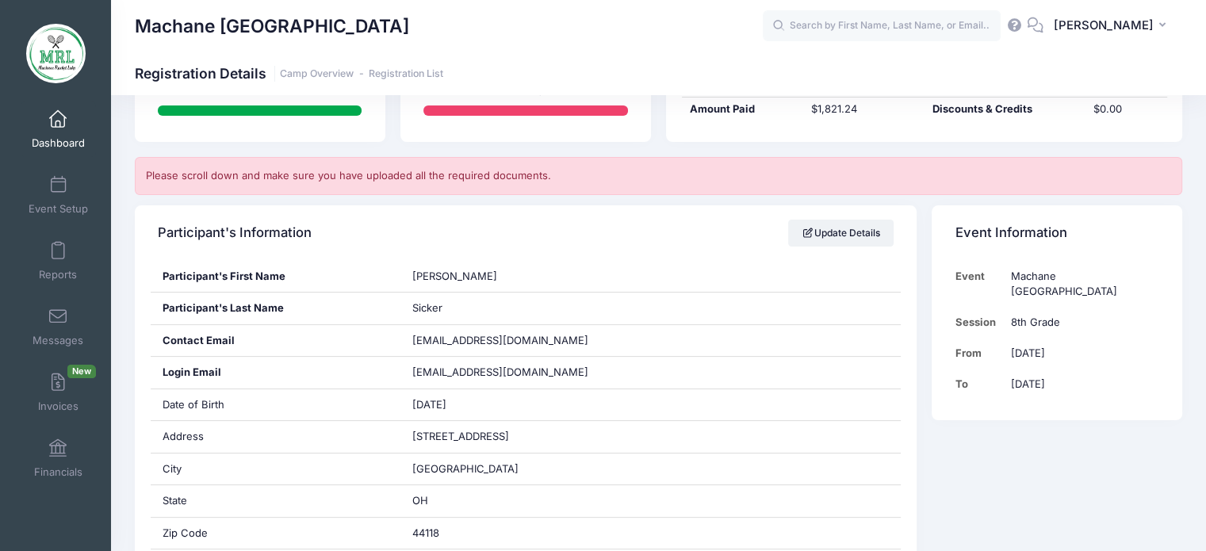
scroll to position [217, 0]
